Goal: Check status: Check status

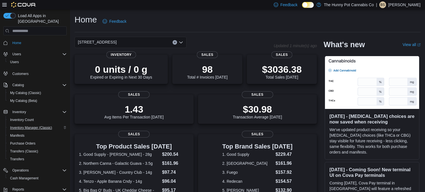
scroll to position [27, 0]
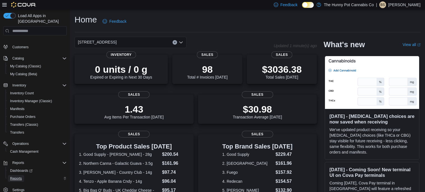
click at [20, 176] on span "Reports" at bounding box center [16, 178] width 12 height 4
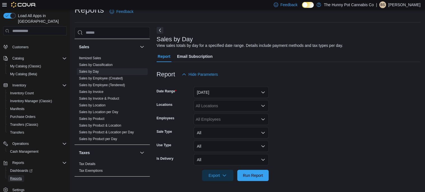
scroll to position [280, 0]
click at [22, 130] on span "Transfers" at bounding box center [17, 132] width 14 height 4
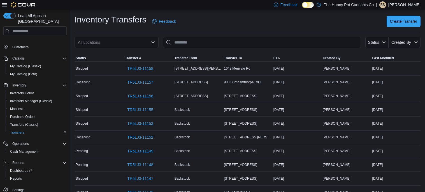
click at [130, 41] on div "All Locations" at bounding box center [117, 42] width 84 height 11
type input "***"
click at [108, 50] on span "[STREET_ADDRESS]" at bounding box center [112, 52] width 39 height 6
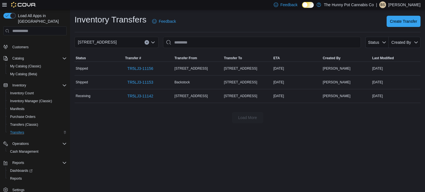
click at [222, 23] on div "Inventory Transfers Feedback Create Transfer" at bounding box center [248, 21] width 346 height 15
click at [140, 84] on span "TR5LJ3-11153" at bounding box center [140, 82] width 26 height 6
